Goal: Task Accomplishment & Management: Complete application form

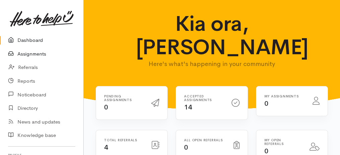
click at [38, 54] on link "Assignments" at bounding box center [41, 54] width 83 height 14
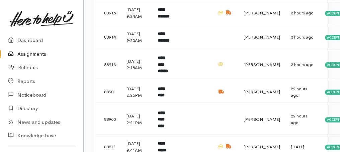
scroll to position [246, 0]
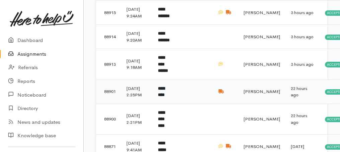
click at [162, 97] on b "*********" at bounding box center [161, 91] width 7 height 11
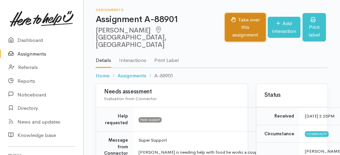
click at [225, 26] on button "Take over this assignment" at bounding box center [245, 27] width 41 height 29
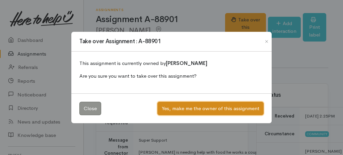
click at [209, 112] on button "Yes, make me the owner of this assignment" at bounding box center [210, 109] width 106 height 14
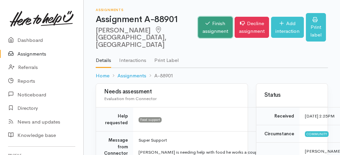
click at [198, 27] on link "Finish assignment" at bounding box center [215, 27] width 35 height 21
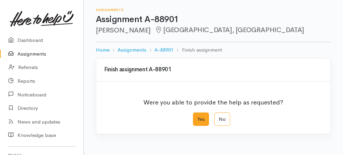
click at [199, 121] on label "Yes" at bounding box center [201, 120] width 16 height 14
click at [197, 117] on input "Yes" at bounding box center [195, 115] width 4 height 4
radio input "true"
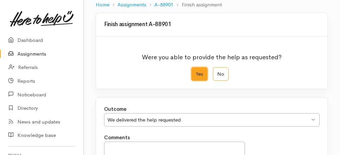
scroll to position [112, 0]
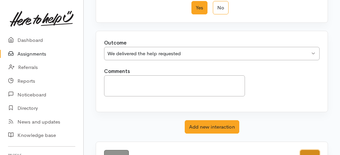
click at [310, 152] on button "Save" at bounding box center [310, 157] width 19 height 14
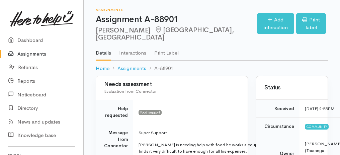
click at [20, 54] on link "Assignments" at bounding box center [41, 54] width 83 height 14
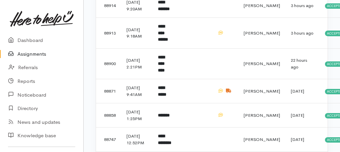
scroll to position [313, 0]
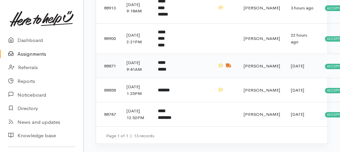
click at [171, 78] on td "**********" at bounding box center [165, 66] width 25 height 24
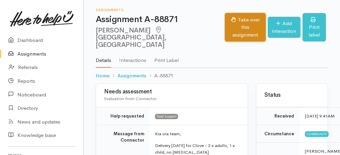
click at [232, 16] on button "Take over this assignment" at bounding box center [245, 27] width 41 height 29
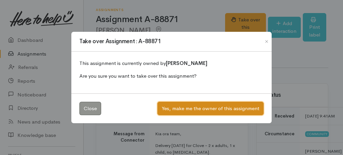
click at [181, 109] on button "Yes, make me the owner of this assignment" at bounding box center [210, 109] width 106 height 14
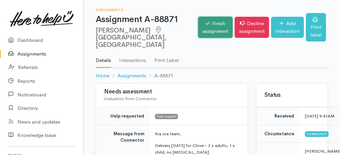
click at [199, 24] on link "Finish assignment" at bounding box center [215, 27] width 35 height 21
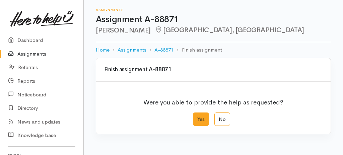
click at [201, 119] on label "Yes" at bounding box center [201, 120] width 16 height 14
click at [197, 117] on input "Yes" at bounding box center [195, 115] width 4 height 4
radio input "true"
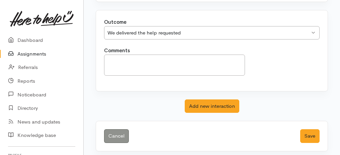
scroll to position [133, 0]
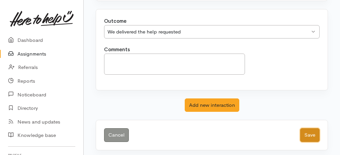
click at [312, 135] on button "Save" at bounding box center [310, 135] width 19 height 14
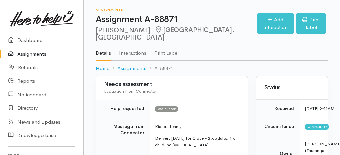
click at [27, 55] on link "Assignments" at bounding box center [41, 54] width 83 height 14
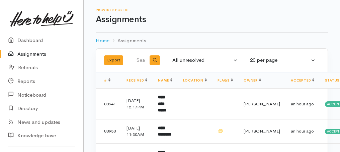
click at [31, 53] on link "Assignments" at bounding box center [41, 54] width 83 height 14
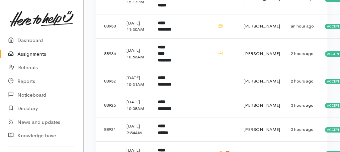
scroll to position [104, 0]
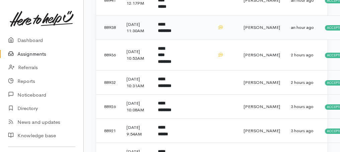
click at [162, 32] on b "**********" at bounding box center [164, 27] width 13 height 11
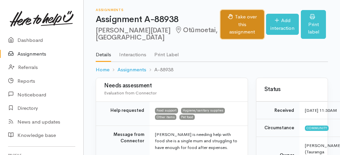
click at [221, 19] on button "Take over this assignment" at bounding box center [243, 24] width 44 height 29
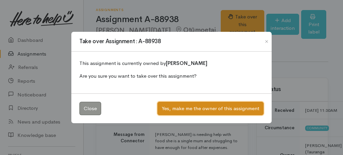
click at [193, 110] on button "Yes, make me the owner of this assignment" at bounding box center [210, 109] width 106 height 14
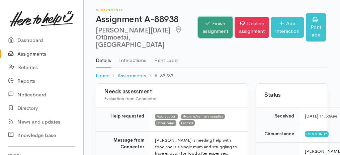
click at [199, 28] on link "Finish assignment" at bounding box center [215, 27] width 35 height 21
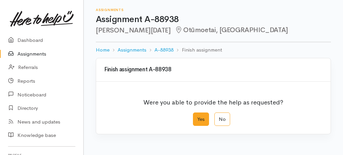
click at [198, 114] on label "Yes" at bounding box center [201, 120] width 16 height 14
click at [197, 114] on input "Yes" at bounding box center [195, 115] width 4 height 4
radio input "true"
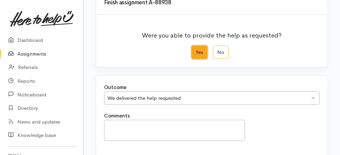
scroll to position [133, 0]
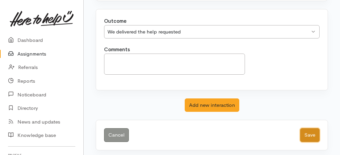
click at [314, 133] on button "Save" at bounding box center [310, 135] width 19 height 14
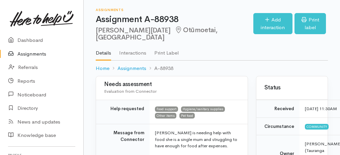
click at [36, 53] on link "Assignments" at bounding box center [41, 54] width 83 height 14
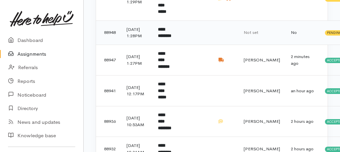
scroll to position [179, 0]
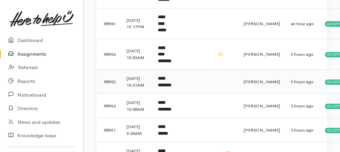
click at [169, 82] on b "**********" at bounding box center [164, 81] width 13 height 11
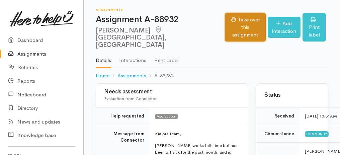
click at [225, 22] on button "Take over this assignment" at bounding box center [245, 27] width 41 height 29
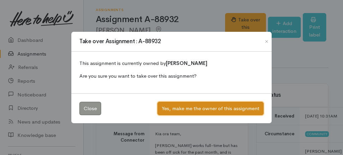
click at [206, 110] on button "Yes, make me the owner of this assignment" at bounding box center [210, 109] width 106 height 14
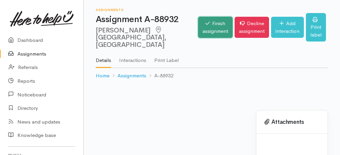
click at [198, 28] on link "Finish assignment" at bounding box center [215, 27] width 35 height 21
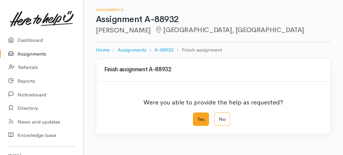
click at [203, 119] on label "Yes" at bounding box center [201, 120] width 16 height 14
click at [197, 117] on input "Yes" at bounding box center [195, 115] width 4 height 4
radio input "true"
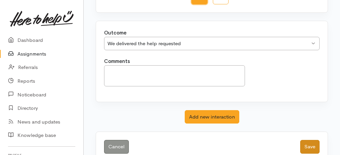
scroll to position [133, 0]
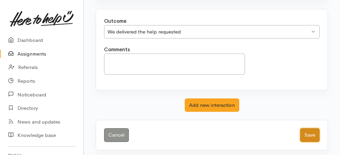
click at [305, 134] on button "Save" at bounding box center [310, 135] width 19 height 14
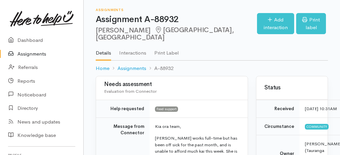
click at [28, 55] on link "Assignments" at bounding box center [41, 54] width 83 height 14
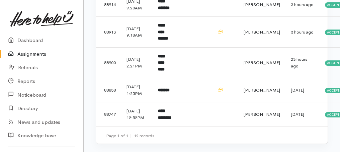
scroll to position [327, 0]
click at [165, 54] on b "**********" at bounding box center [161, 62] width 7 height 17
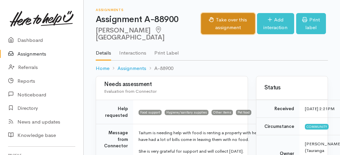
click at [228, 27] on button "Take over this assignment" at bounding box center [228, 23] width 54 height 21
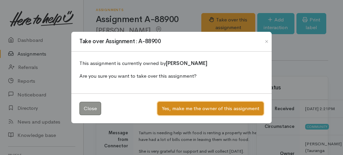
click at [198, 109] on button "Yes, make me the owner of this assignment" at bounding box center [210, 109] width 106 height 14
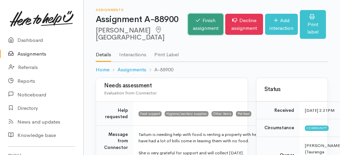
click at [188, 25] on link "Finish assignment" at bounding box center [205, 24] width 35 height 21
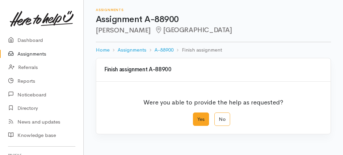
click at [195, 113] on label "Yes" at bounding box center [201, 120] width 16 height 14
click at [195, 113] on input "Yes" at bounding box center [195, 115] width 4 height 4
radio input "true"
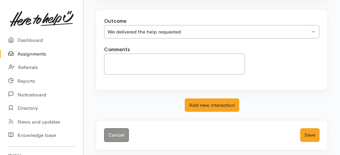
scroll to position [133, 0]
click at [315, 133] on button "Save" at bounding box center [310, 135] width 19 height 14
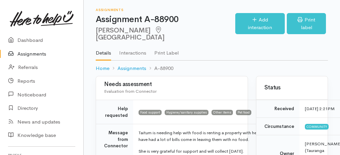
click at [27, 54] on link "Assignments" at bounding box center [41, 54] width 83 height 14
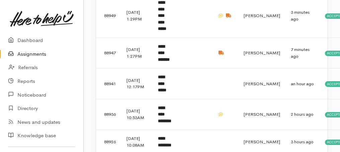
scroll to position [156, 0]
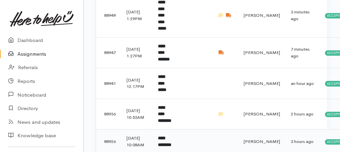
click at [168, 136] on b "**********" at bounding box center [164, 141] width 13 height 11
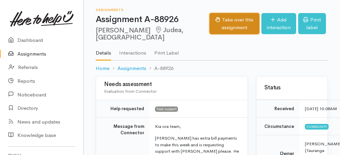
click at [215, 21] on button "Take over this assignment" at bounding box center [235, 23] width 50 height 21
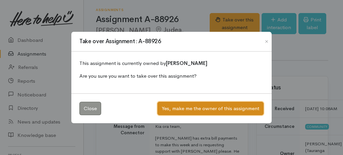
click at [216, 107] on button "Yes, make me the owner of this assignment" at bounding box center [210, 109] width 106 height 14
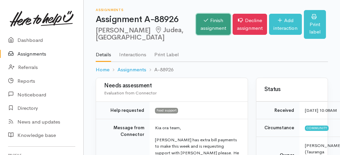
click at [198, 28] on link "Finish assignment" at bounding box center [213, 24] width 35 height 21
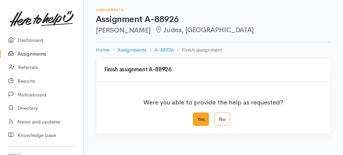
click at [201, 113] on label "Yes" at bounding box center [201, 120] width 16 height 14
click at [197, 113] on input "Yes" at bounding box center [195, 115] width 4 height 4
radio input "true"
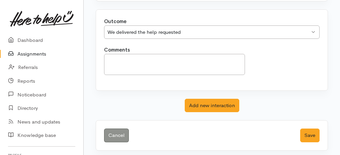
scroll to position [133, 0]
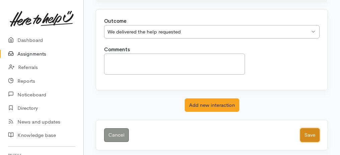
click at [302, 133] on button "Save" at bounding box center [310, 135] width 19 height 14
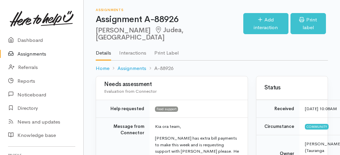
click at [35, 55] on link "Assignments" at bounding box center [41, 54] width 83 height 14
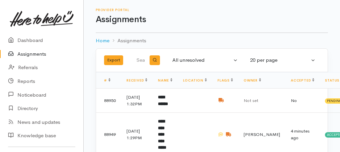
click at [30, 56] on link "Assignments" at bounding box center [41, 54] width 83 height 14
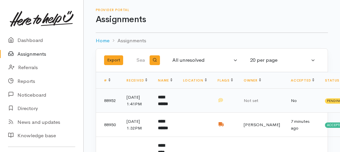
click at [166, 106] on b "**********" at bounding box center [163, 100] width 10 height 11
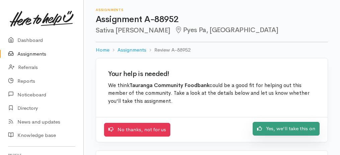
click at [292, 130] on link "Yes, we'll take this on" at bounding box center [286, 129] width 67 height 14
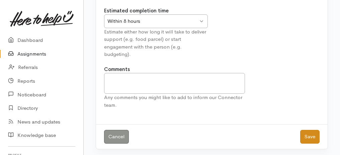
scroll to position [83, 0]
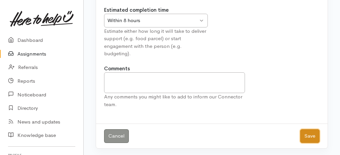
click at [314, 133] on button "Save" at bounding box center [310, 136] width 19 height 14
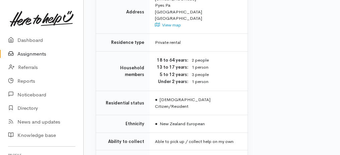
scroll to position [640, 0]
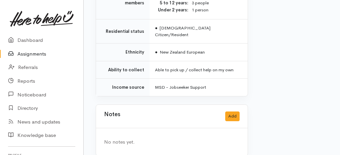
drag, startPoint x: 102, startPoint y: 25, endPoint x: 208, endPoint y: 157, distance: 169.7
copy div "Lorem ipsumdolor Sitametcon adip Elitseddo Eius temporinc Utla etdolor Magnaal …"
click at [36, 52] on link "Assignments" at bounding box center [41, 54] width 83 height 14
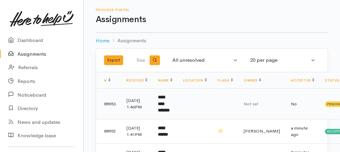
click at [170, 99] on b "**********" at bounding box center [164, 103] width 12 height 17
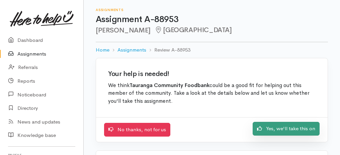
click at [279, 132] on link "Yes, we'll take this on" at bounding box center [286, 129] width 67 height 14
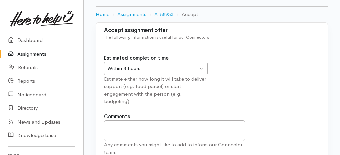
scroll to position [83, 0]
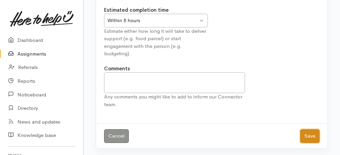
click at [304, 132] on button "Save" at bounding box center [310, 136] width 19 height 14
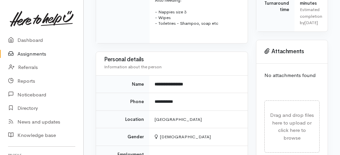
scroll to position [574, 0]
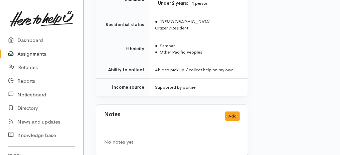
drag, startPoint x: 93, startPoint y: 57, endPoint x: 182, endPoint y: 166, distance: 140.3
copy div "Details Interactions Print Label Home Assignments A-88953 Take over Assignment …"
click at [31, 53] on link "Assignments" at bounding box center [41, 54] width 83 height 14
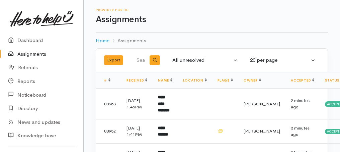
click at [19, 55] on link "Assignments" at bounding box center [41, 54] width 83 height 14
click at [35, 53] on link "Assignments" at bounding box center [41, 54] width 83 height 14
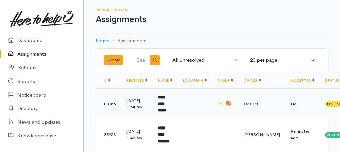
click at [166, 108] on b "**********" at bounding box center [162, 103] width 8 height 17
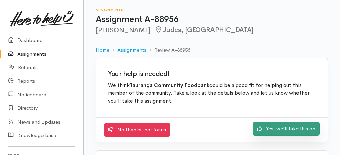
click at [280, 131] on link "Yes, we'll take this on" at bounding box center [286, 129] width 67 height 14
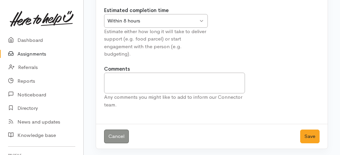
scroll to position [83, 0]
click at [307, 133] on button "Save" at bounding box center [310, 136] width 19 height 14
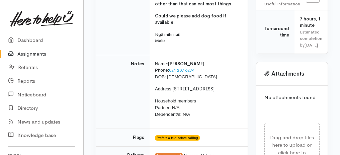
scroll to position [268, 0]
click at [25, 53] on link "Assignments" at bounding box center [41, 54] width 83 height 14
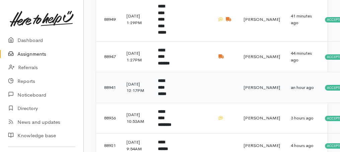
scroll to position [201, 0]
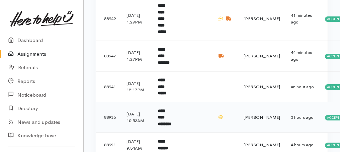
click at [164, 116] on b "**********" at bounding box center [164, 117] width 13 height 17
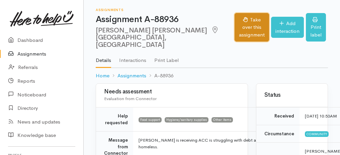
click at [235, 21] on button "Take over this assignment" at bounding box center [252, 27] width 35 height 29
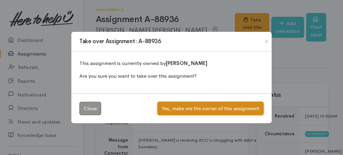
click at [195, 104] on button "Yes, make me the owner of this assignment" at bounding box center [210, 109] width 106 height 14
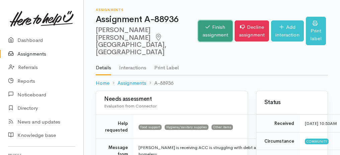
click at [199, 24] on link "Finish assignment" at bounding box center [215, 30] width 35 height 21
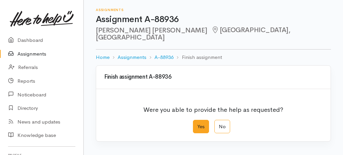
click at [200, 120] on label "Yes" at bounding box center [201, 127] width 16 height 14
click at [197, 120] on input "Yes" at bounding box center [195, 122] width 4 height 4
radio input "true"
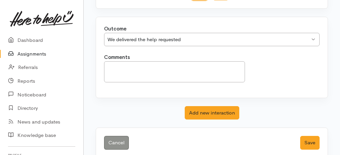
scroll to position [133, 0]
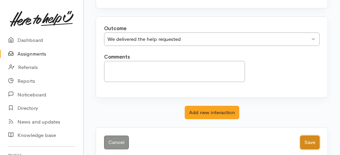
click at [315, 136] on button "Save" at bounding box center [310, 143] width 19 height 14
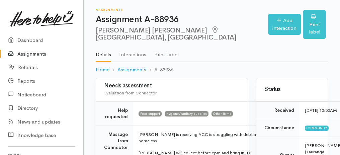
click at [28, 55] on link "Assignments" at bounding box center [41, 54] width 83 height 14
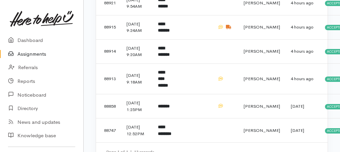
scroll to position [313, 0]
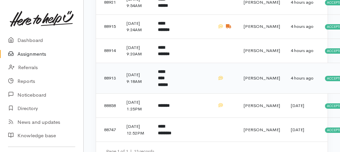
click at [164, 93] on td "**********" at bounding box center [165, 78] width 25 height 31
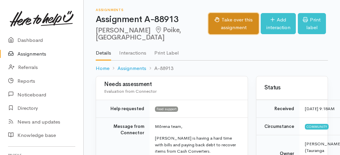
click at [211, 20] on button "Take over this assignment" at bounding box center [234, 23] width 50 height 21
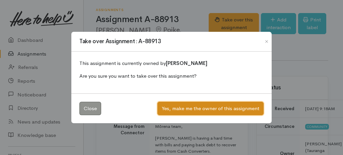
click at [212, 105] on button "Yes, make me the owner of this assignment" at bounding box center [210, 109] width 106 height 14
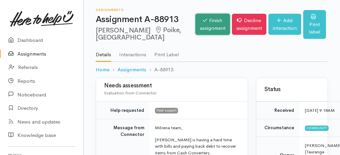
click at [196, 29] on link "Finish assignment" at bounding box center [213, 24] width 35 height 21
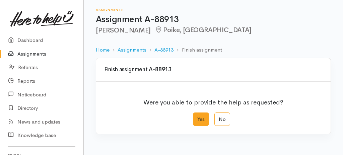
click at [197, 120] on label "Yes" at bounding box center [201, 120] width 16 height 14
click at [197, 117] on input "Yes" at bounding box center [195, 115] width 4 height 4
radio input "true"
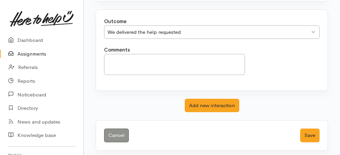
scroll to position [133, 0]
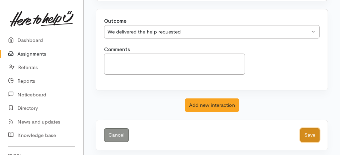
click at [314, 131] on button "Save" at bounding box center [310, 135] width 19 height 14
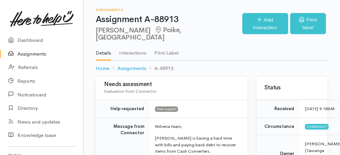
click at [31, 53] on link "Assignments" at bounding box center [41, 54] width 83 height 14
